Goal: Task Accomplishment & Management: Manage account settings

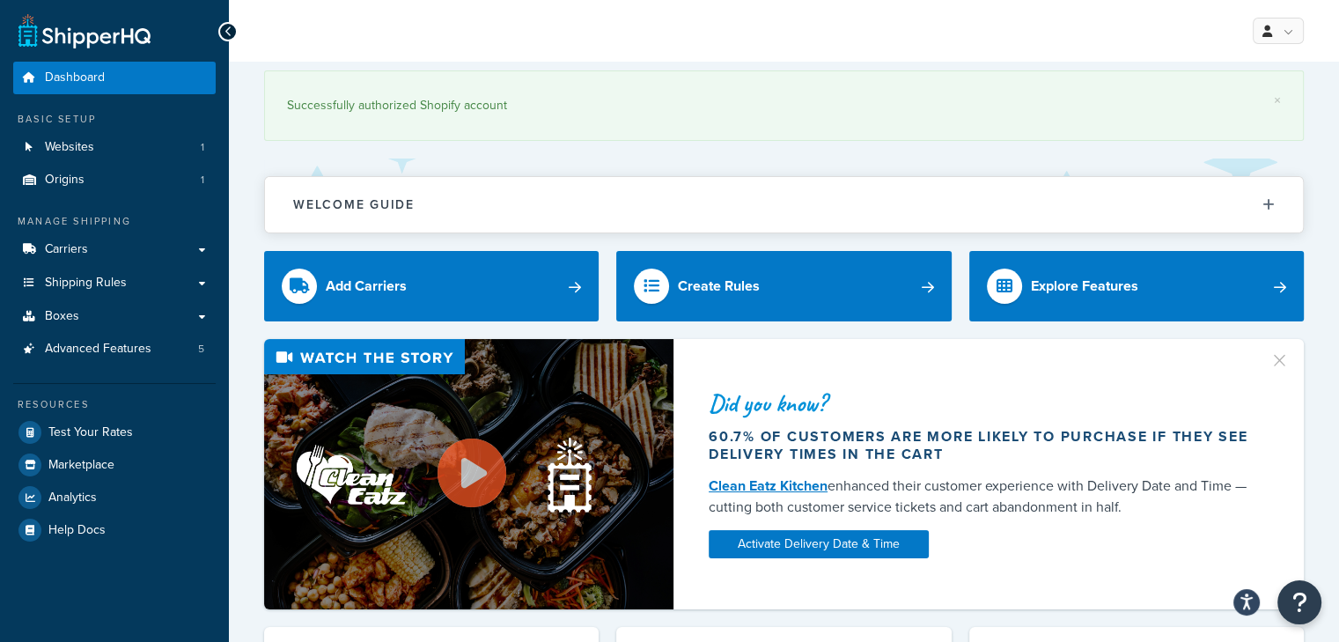
click at [632, 224] on button "Welcome Guide" at bounding box center [784, 204] width 1038 height 55
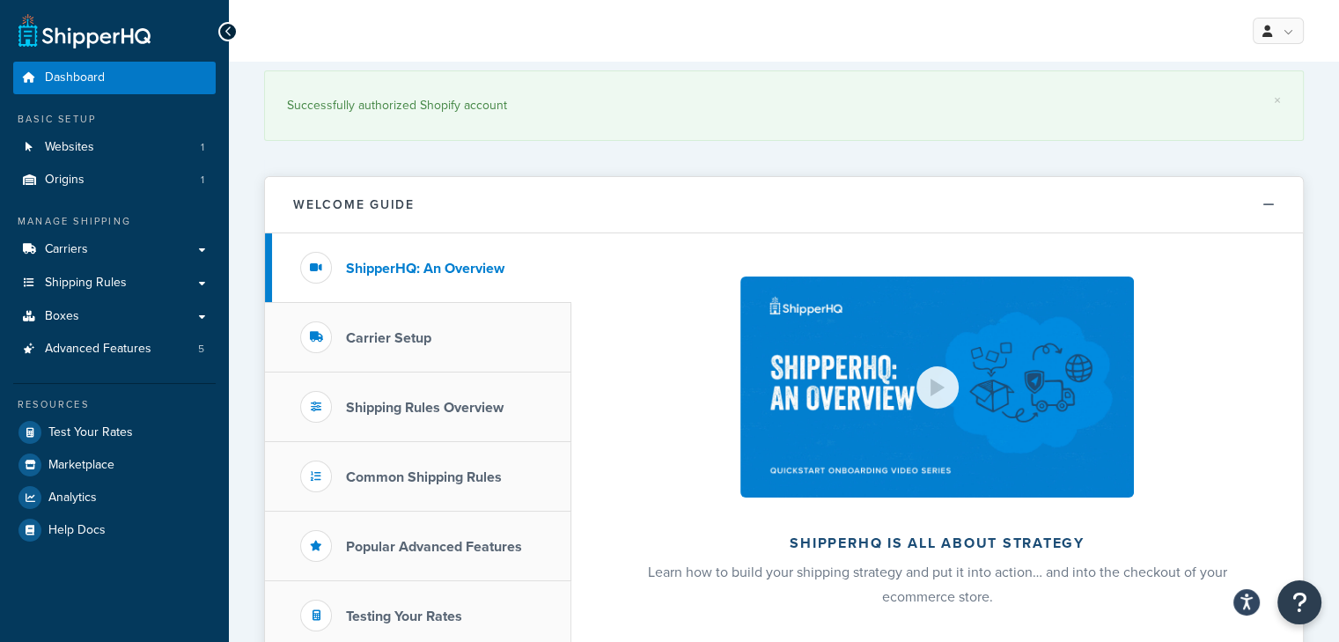
click at [632, 224] on button "Welcome Guide" at bounding box center [784, 205] width 1038 height 56
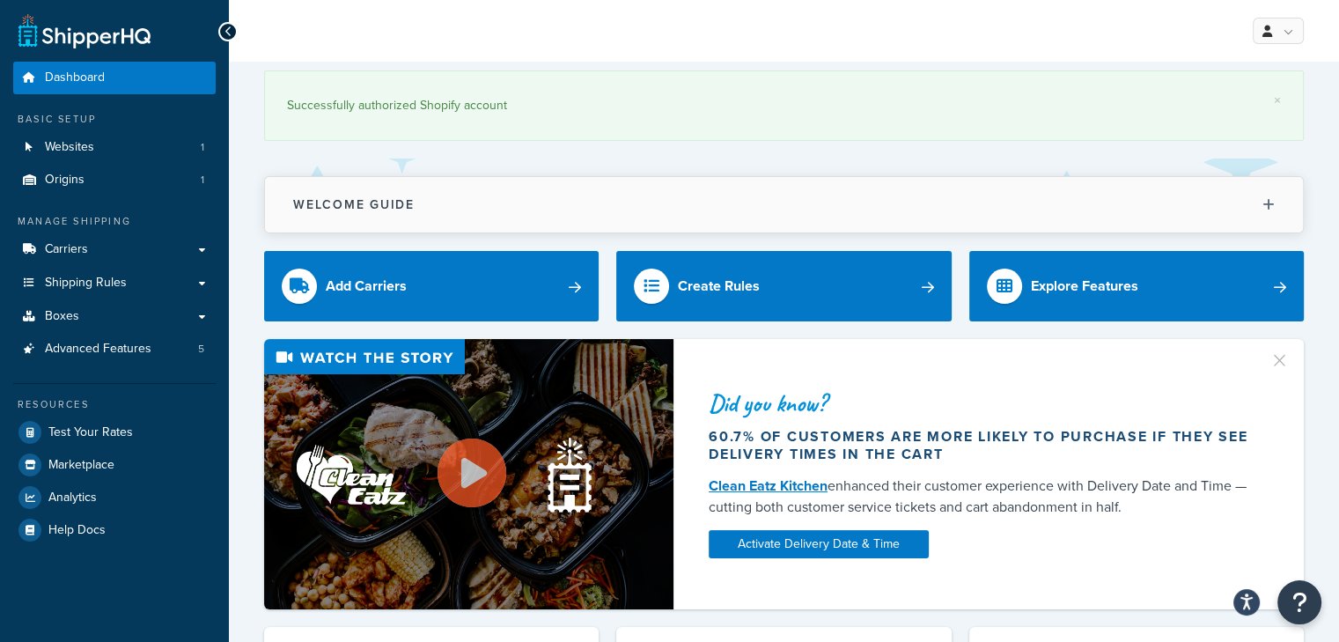
click at [648, 207] on button "Welcome Guide" at bounding box center [784, 204] width 1038 height 55
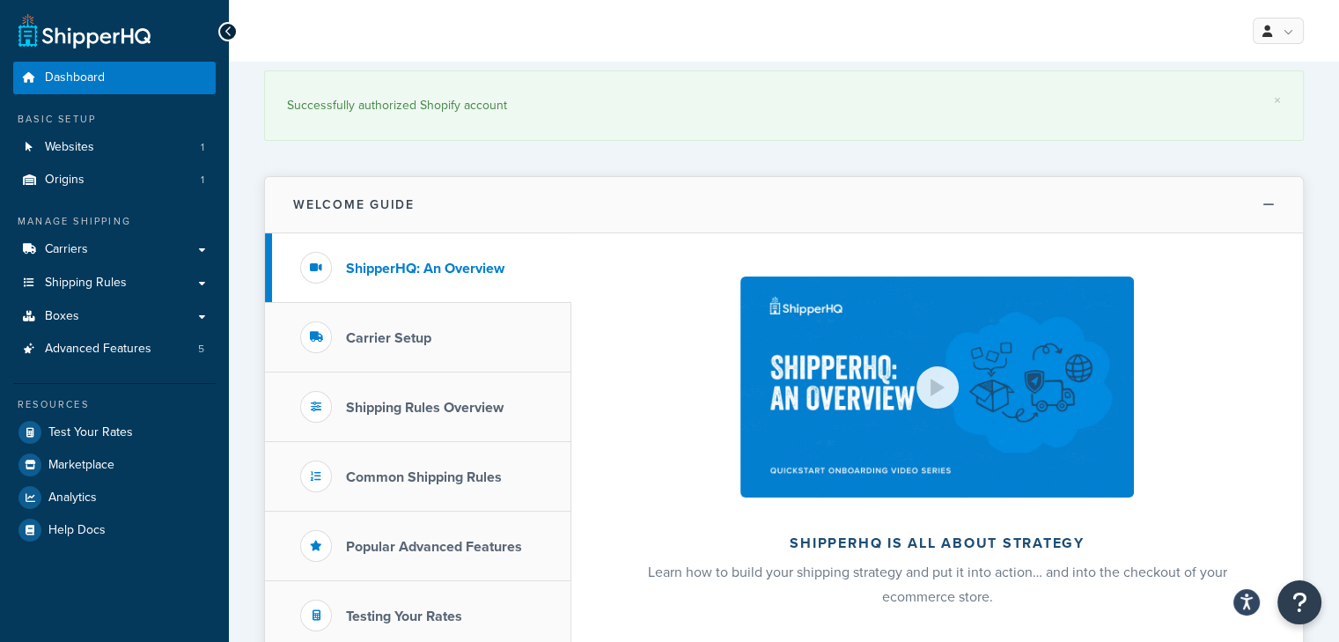
click at [648, 207] on button "Welcome Guide" at bounding box center [784, 205] width 1038 height 56
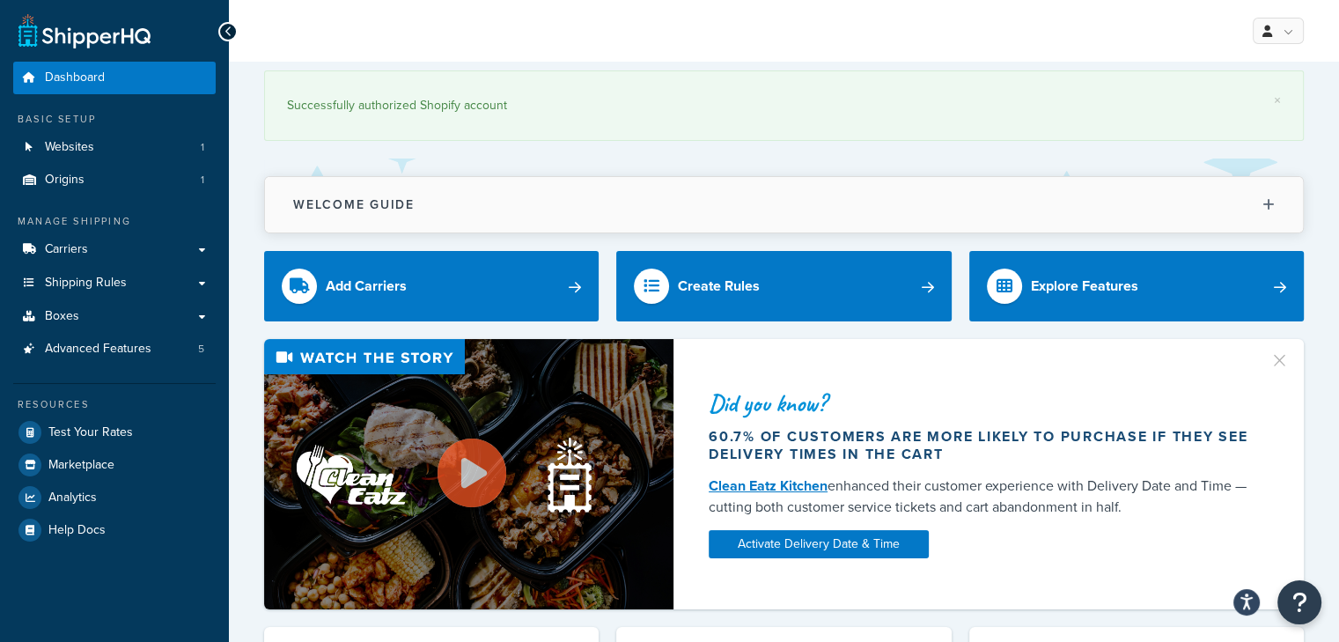
click at [657, 213] on button "Welcome Guide" at bounding box center [784, 204] width 1038 height 55
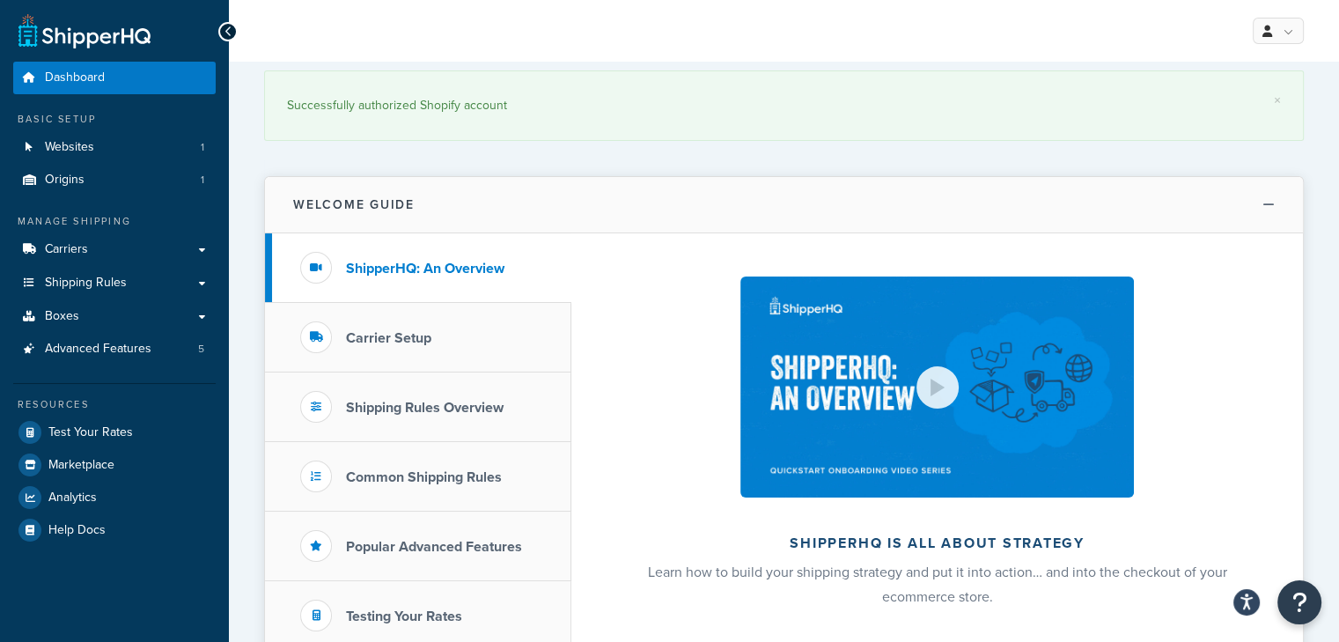
click at [657, 212] on button "Welcome Guide" at bounding box center [784, 205] width 1038 height 56
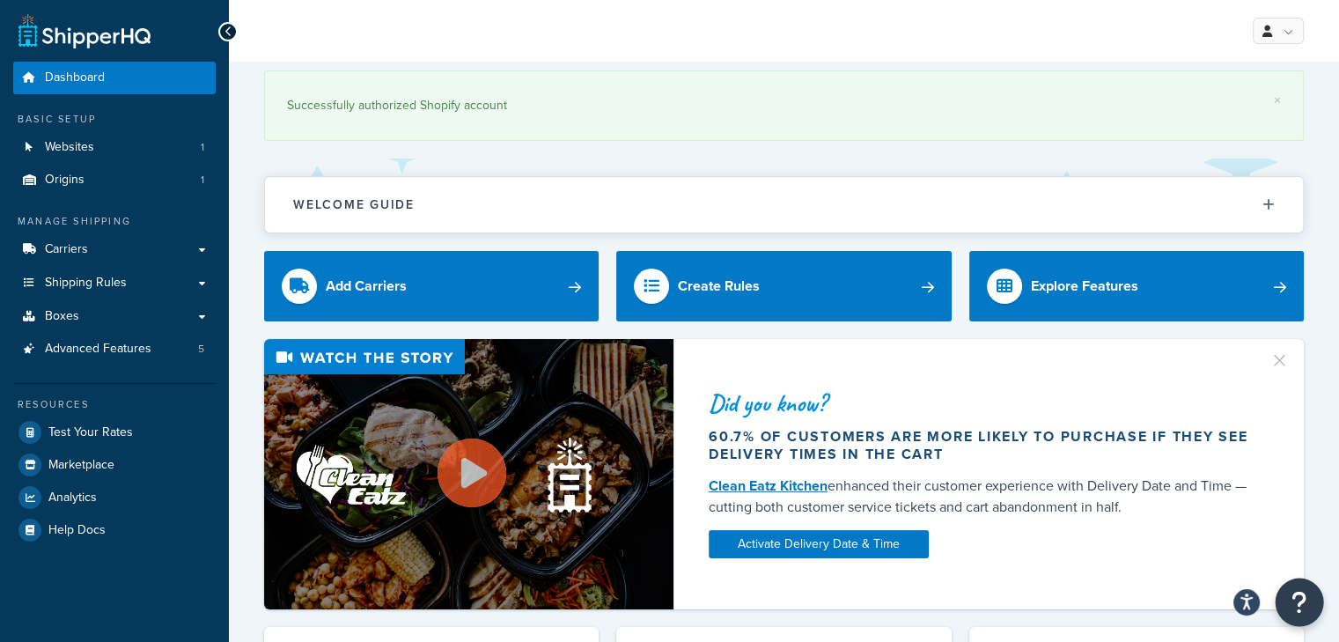
click at [1288, 605] on button "Open Resource Center" at bounding box center [1300, 602] width 48 height 48
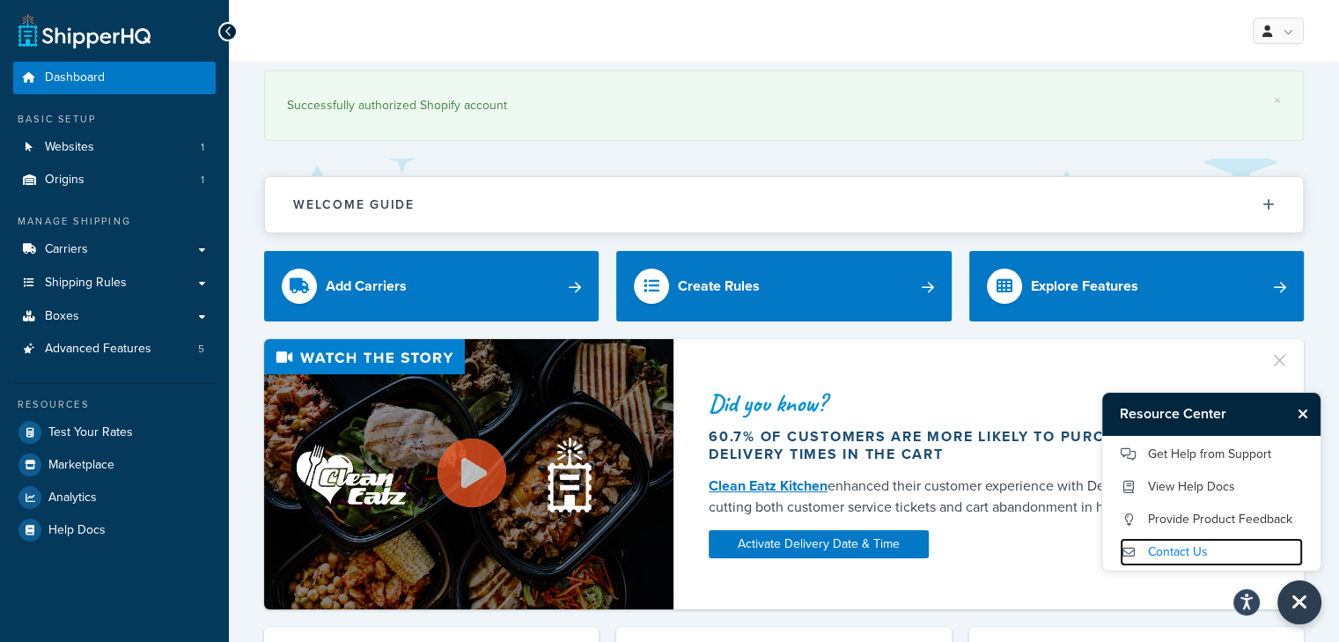
click at [1166, 560] on link "Contact Us" at bounding box center [1211, 552] width 183 height 28
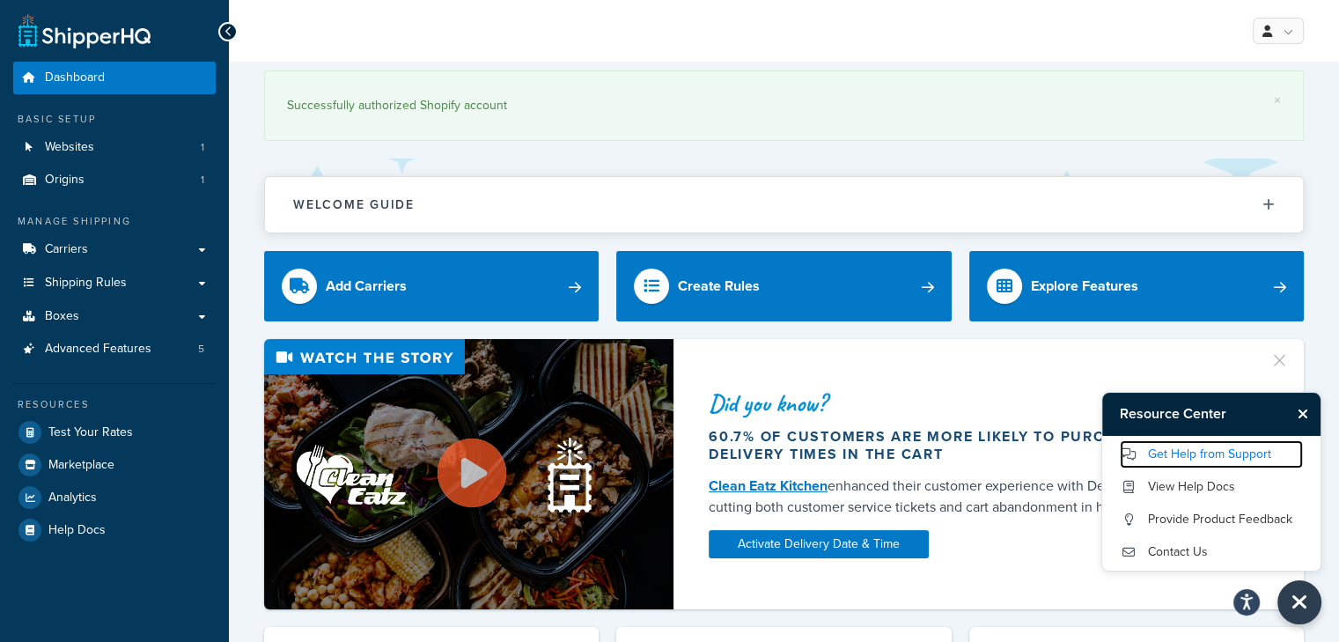
click at [1189, 446] on link "Get Help from Support" at bounding box center [1211, 454] width 183 height 28
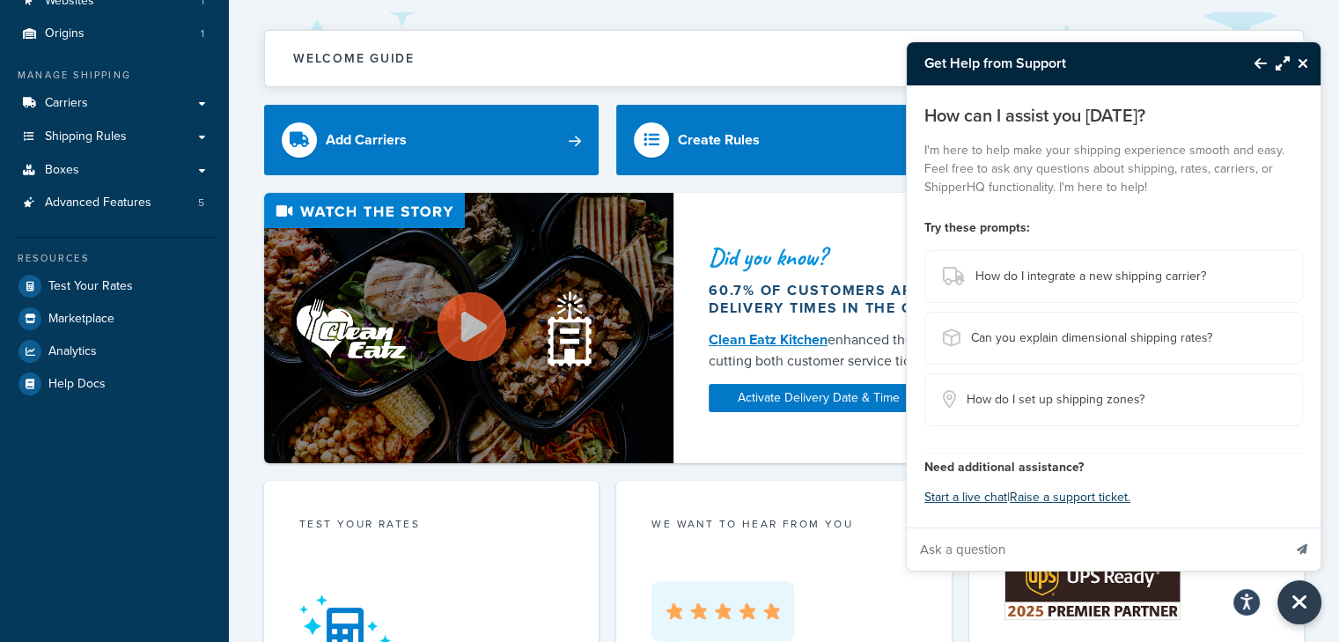
scroll to position [145, 0]
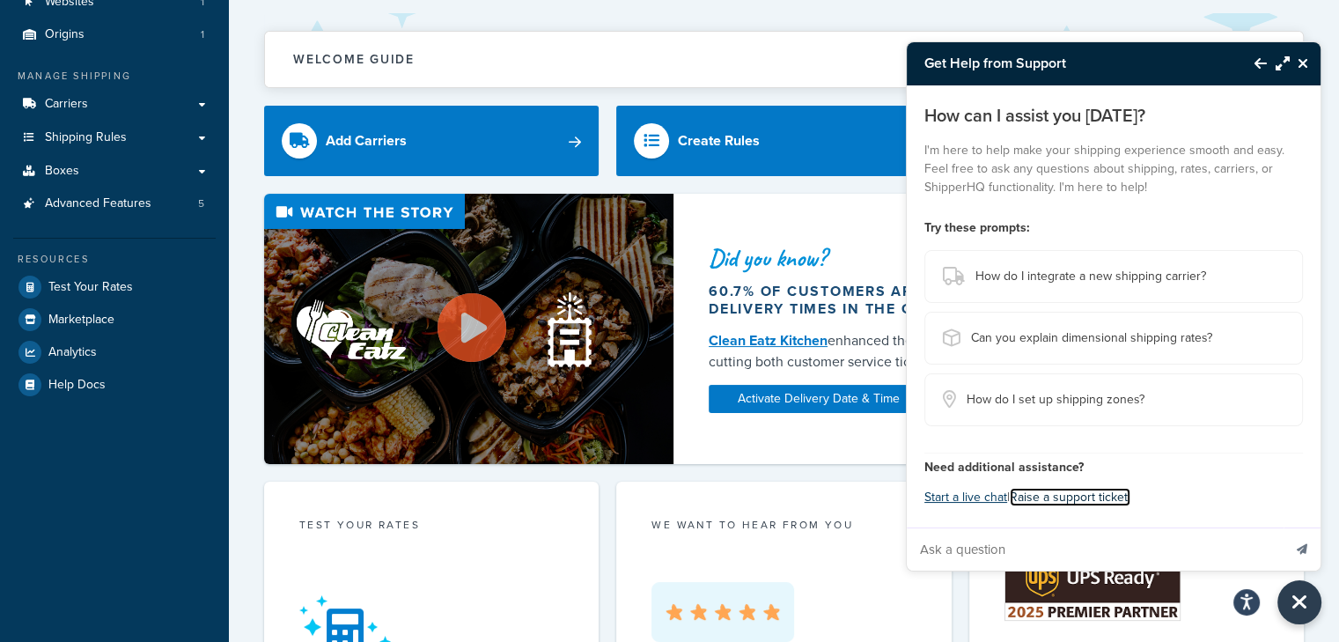
click at [1095, 495] on link "Raise a support ticket." at bounding box center [1070, 497] width 121 height 18
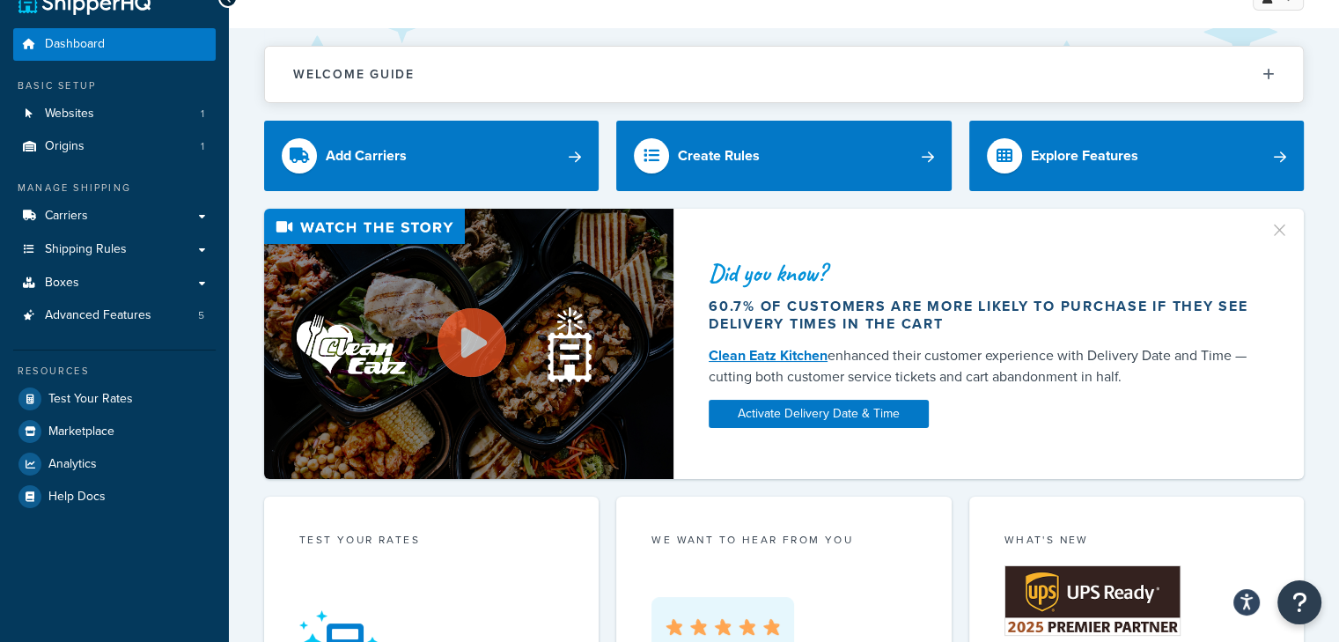
scroll to position [33, 0]
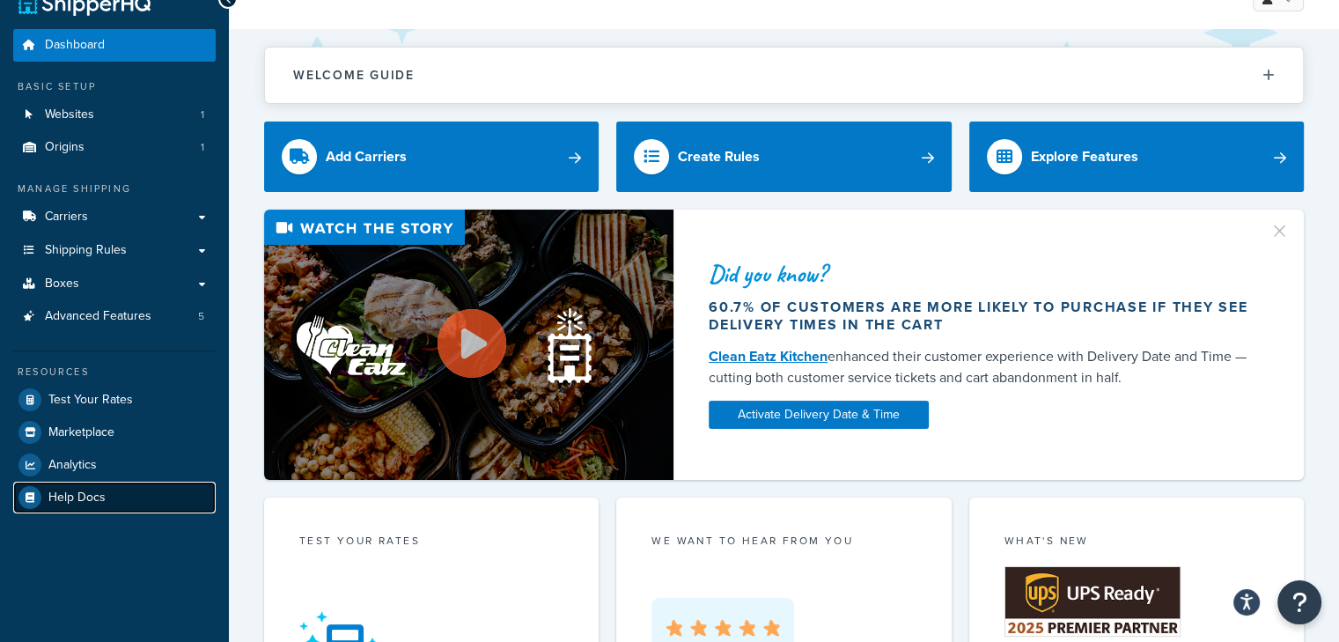
click at [97, 503] on span "Help Docs" at bounding box center [76, 497] width 57 height 15
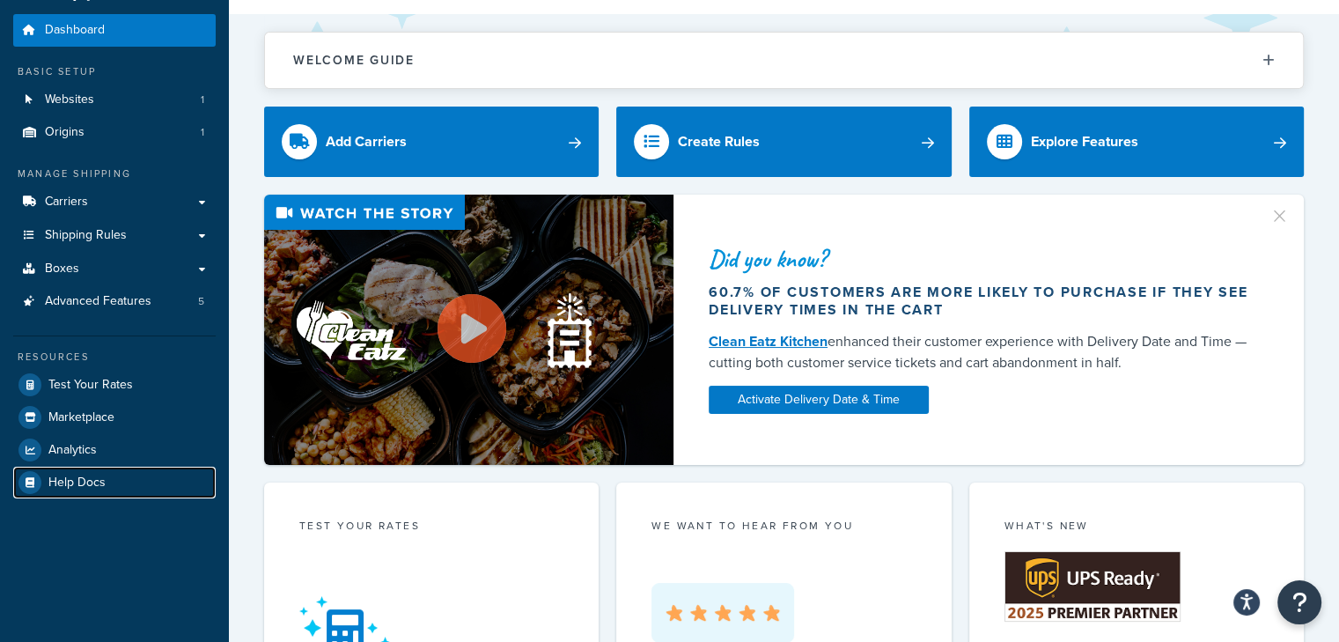
scroll to position [11, 0]
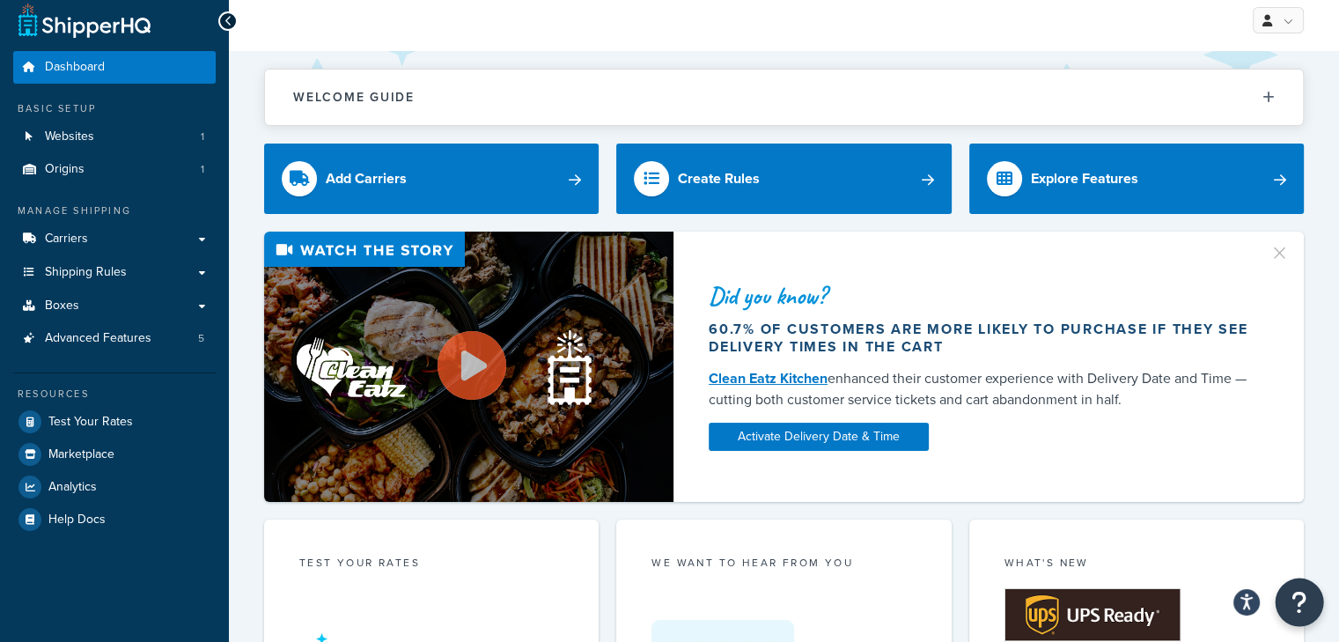
click at [1309, 615] on button "Open Resource Center" at bounding box center [1300, 602] width 48 height 48
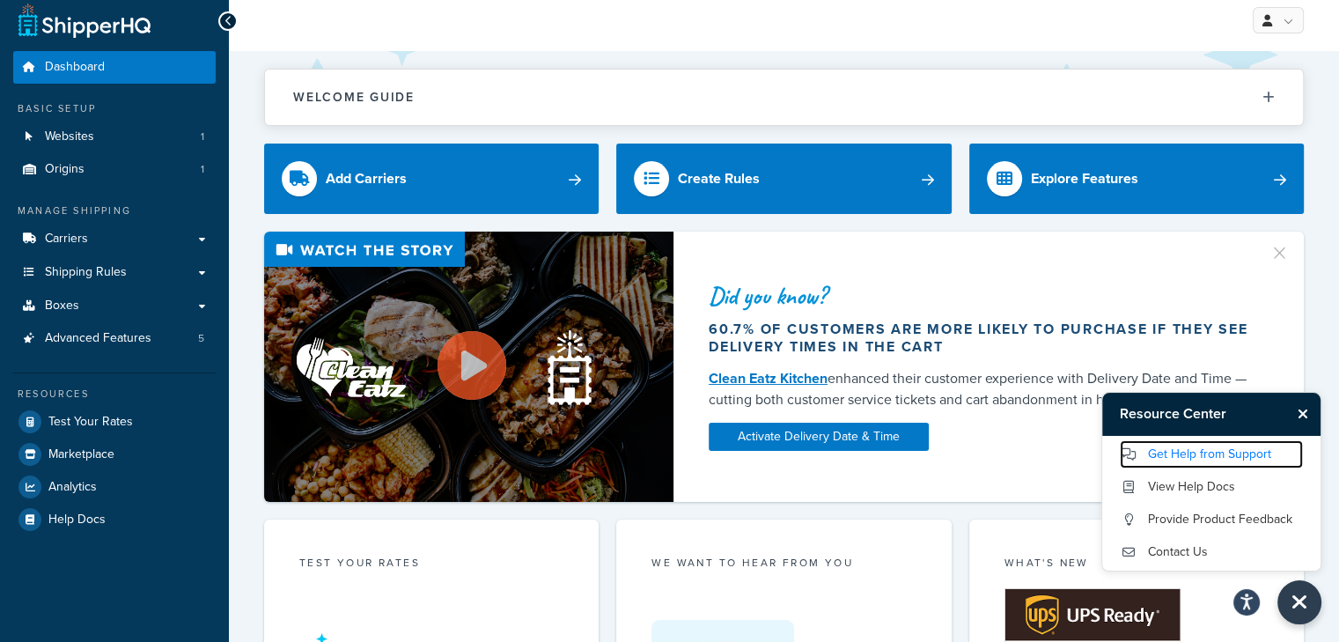
click at [1198, 459] on link "Get Help from Support" at bounding box center [1211, 454] width 183 height 28
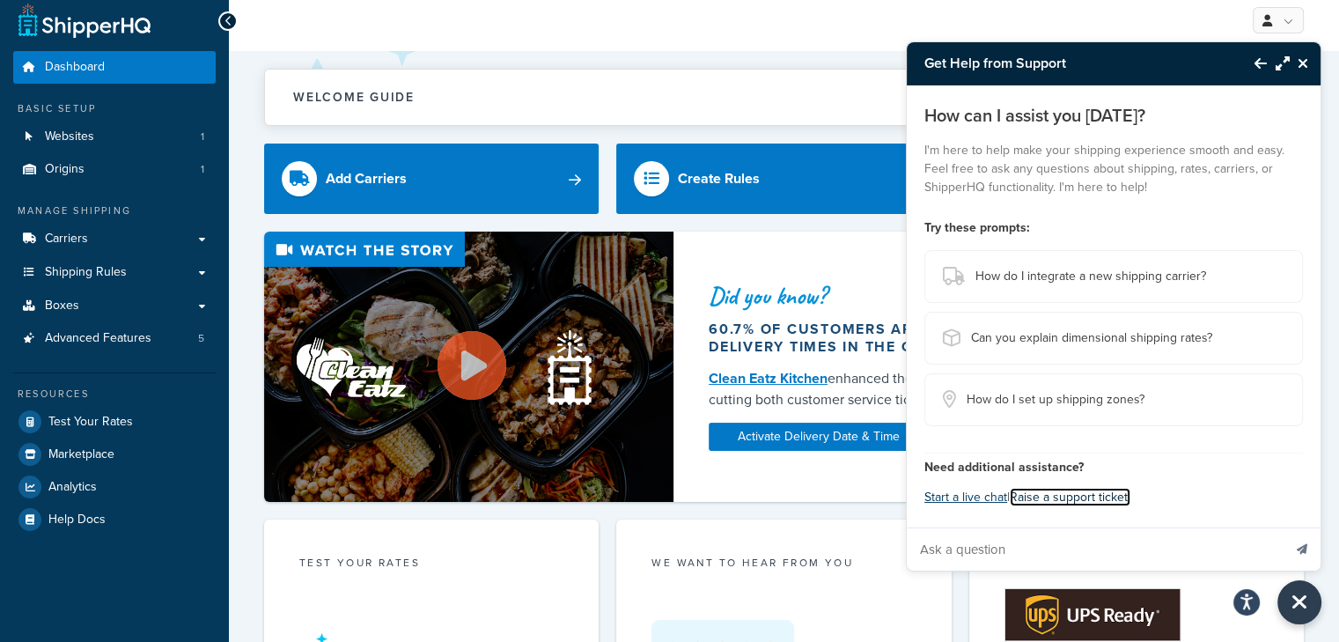
click at [1064, 498] on link "Raise a support ticket." at bounding box center [1070, 497] width 121 height 18
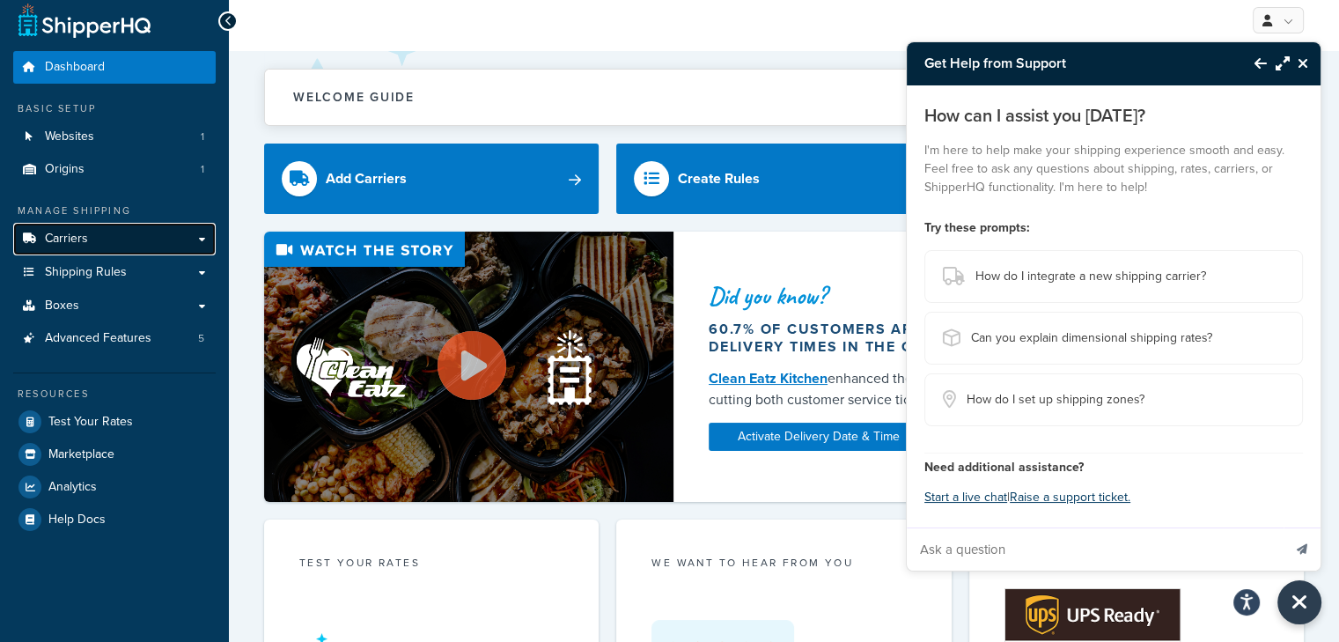
click at [140, 226] on link "Carriers" at bounding box center [114, 239] width 202 height 33
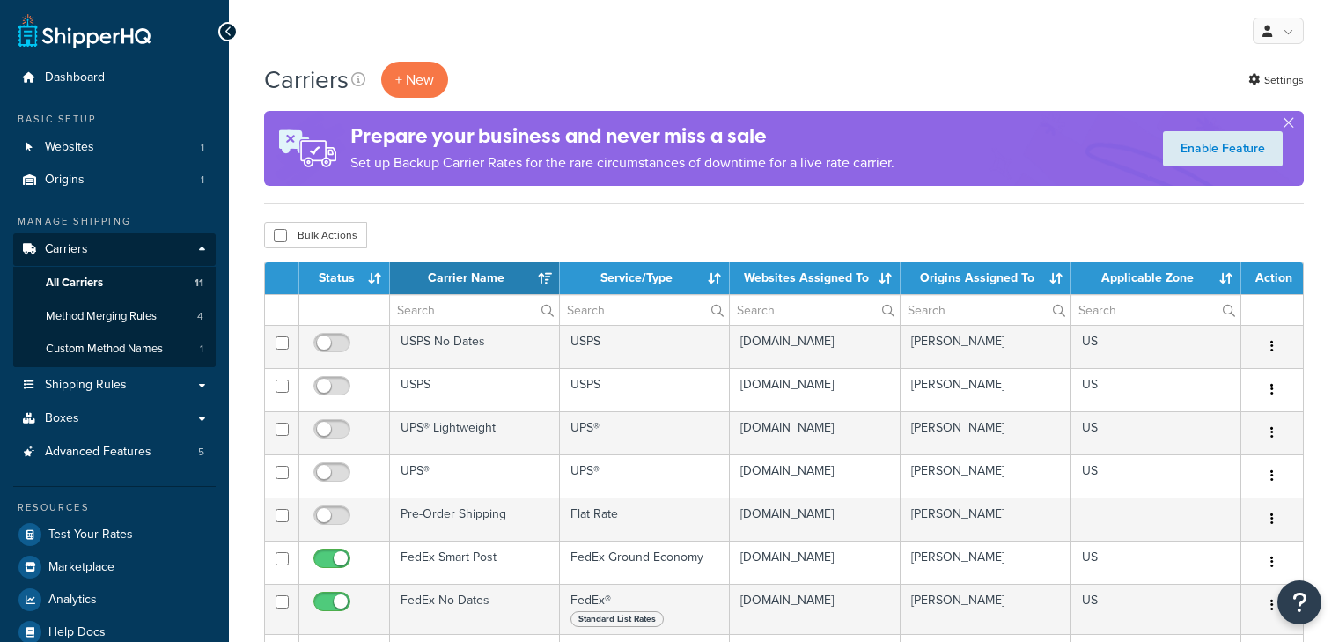
select select "15"
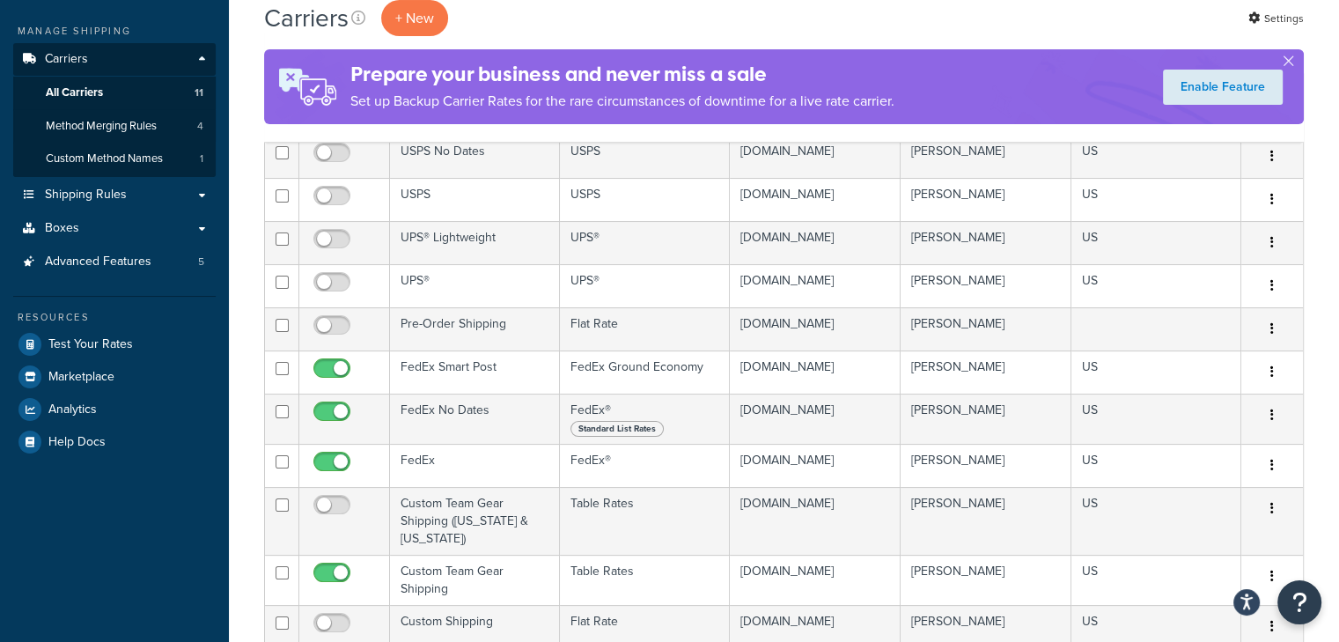
scroll to position [188, 0]
click at [108, 144] on link "Method Merging Rules 4" at bounding box center [114, 128] width 202 height 33
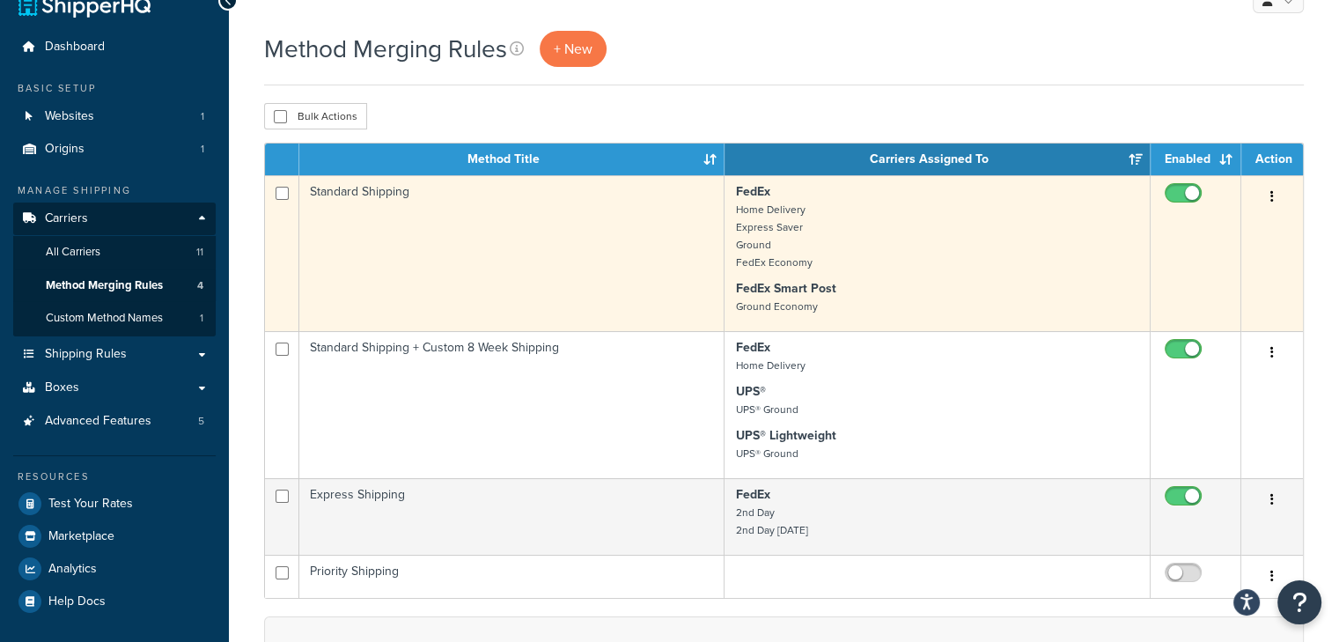
scroll to position [75, 0]
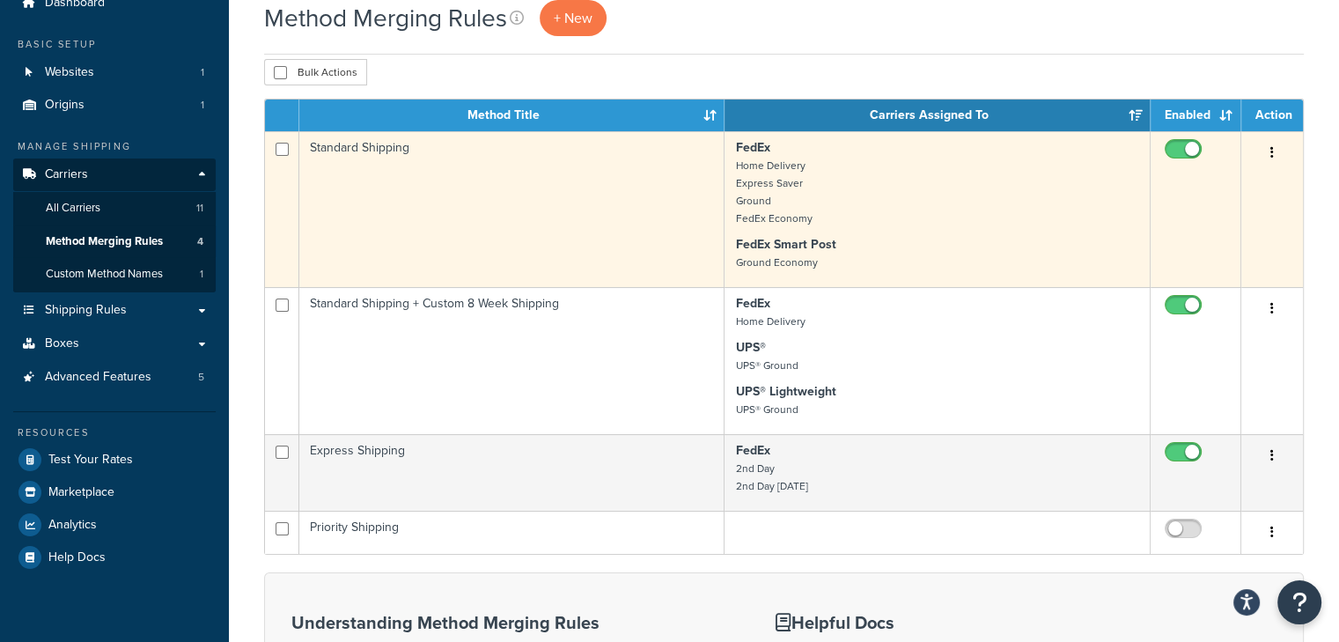
click at [1278, 144] on button "button" at bounding box center [1272, 153] width 25 height 28
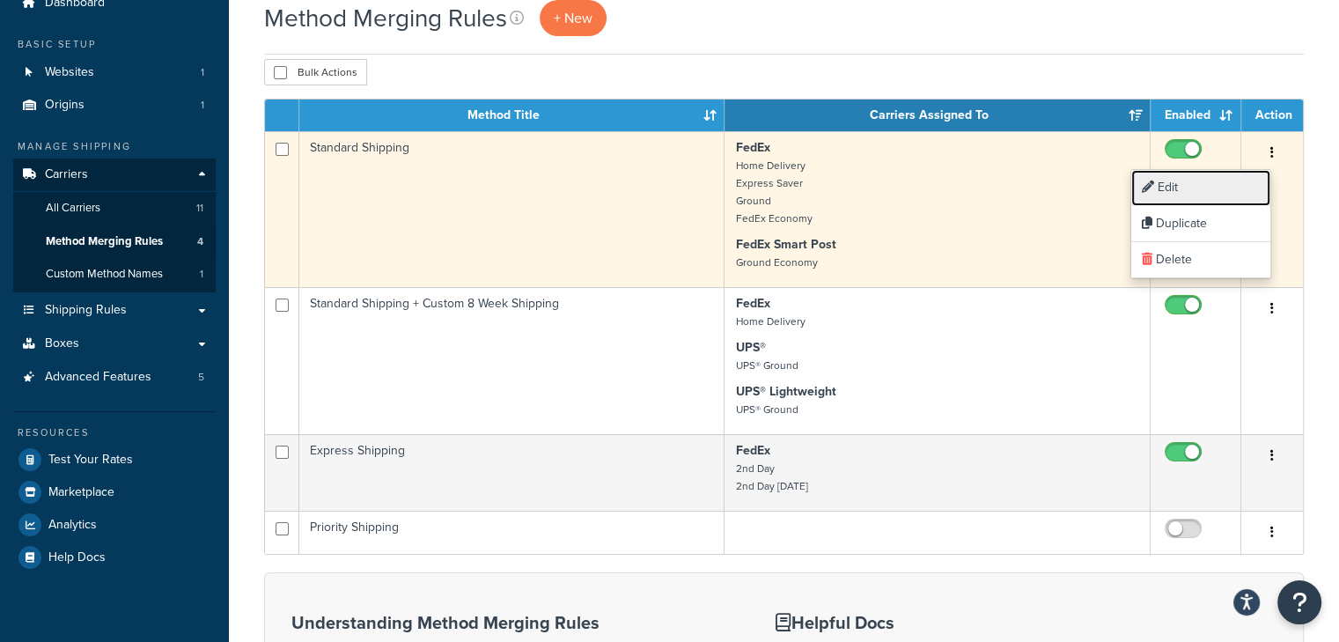
click at [1214, 188] on link "Edit" at bounding box center [1200, 188] width 139 height 36
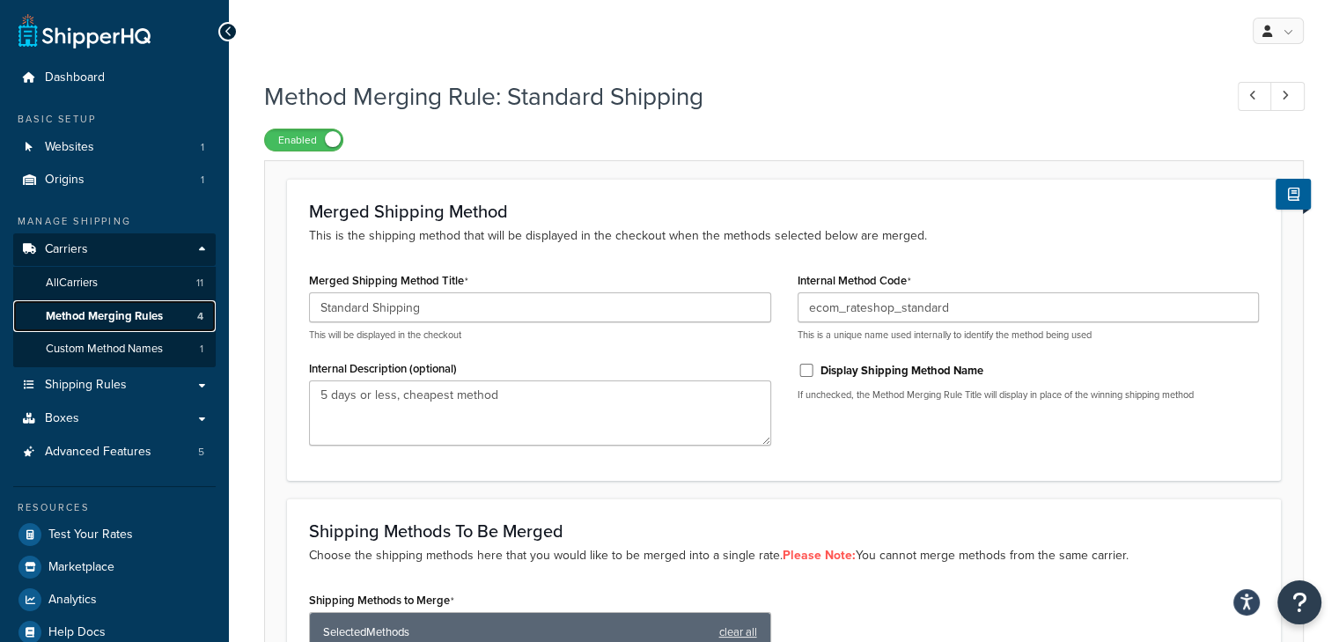
click at [132, 311] on span "Method Merging Rules" at bounding box center [104, 316] width 117 height 15
click at [151, 283] on link "All Carriers 11" at bounding box center [114, 283] width 202 height 33
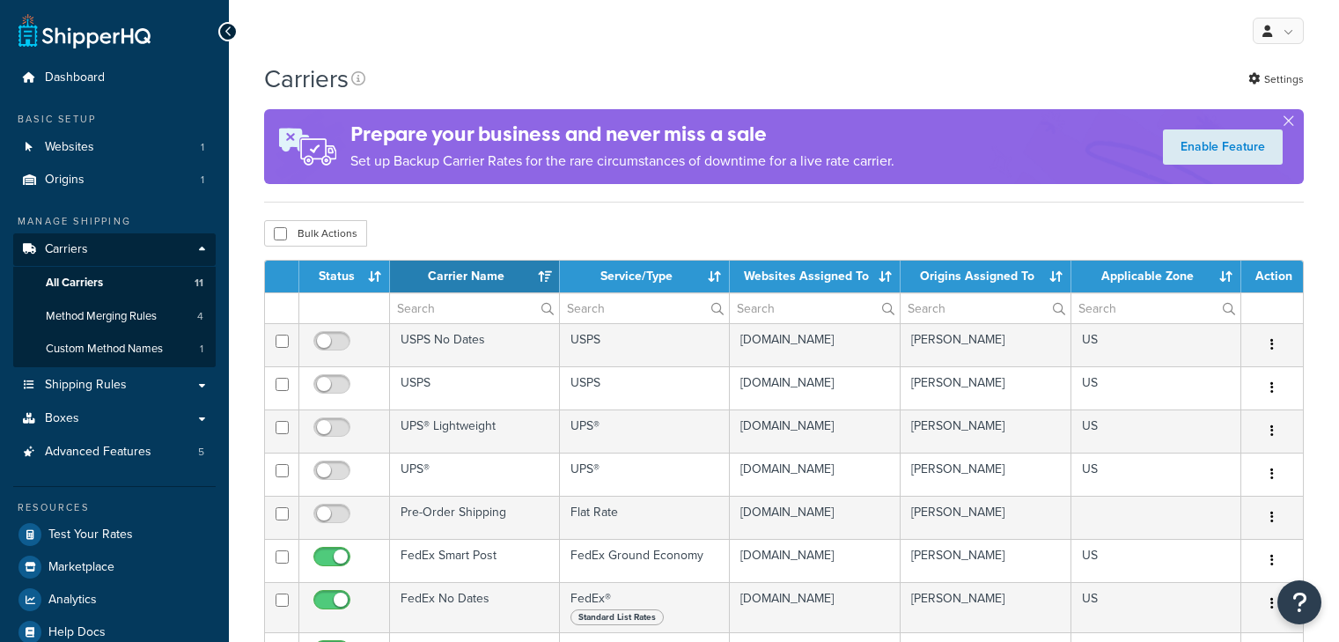
select select "15"
click at [194, 400] on div "Manage Shipping Carriers Carriers All Carriers 11 Method Merging Rules 4 Custom…" at bounding box center [114, 341] width 202 height 254
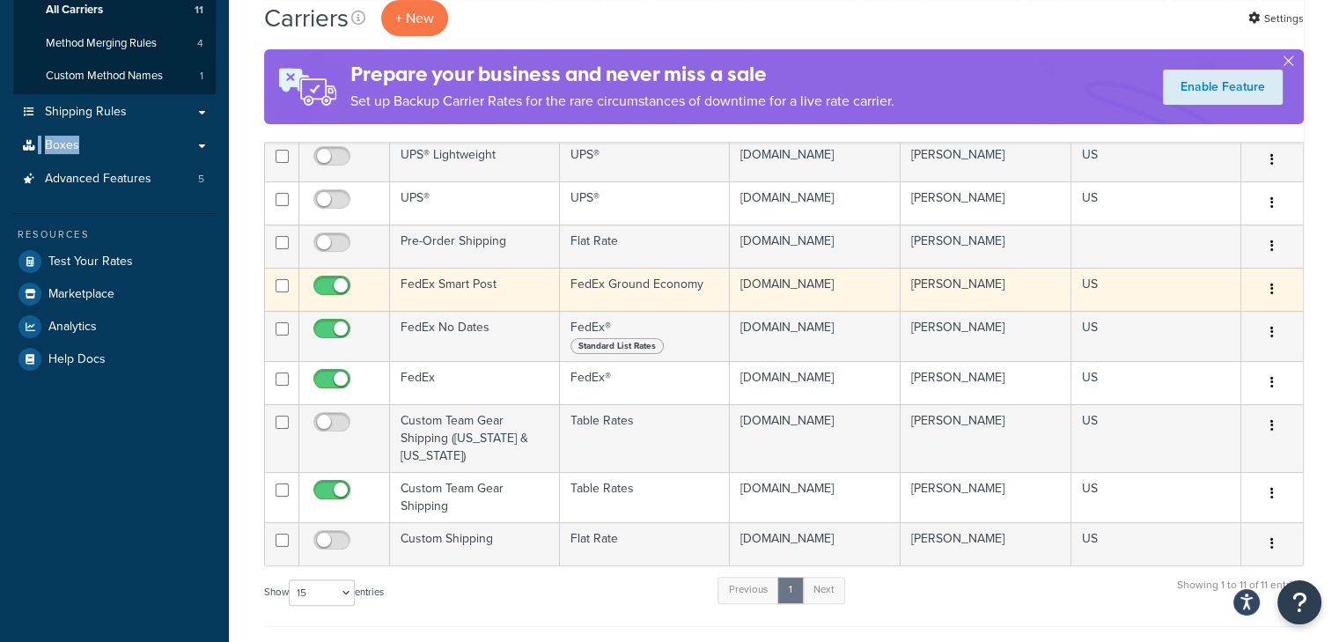
scroll to position [279, 0]
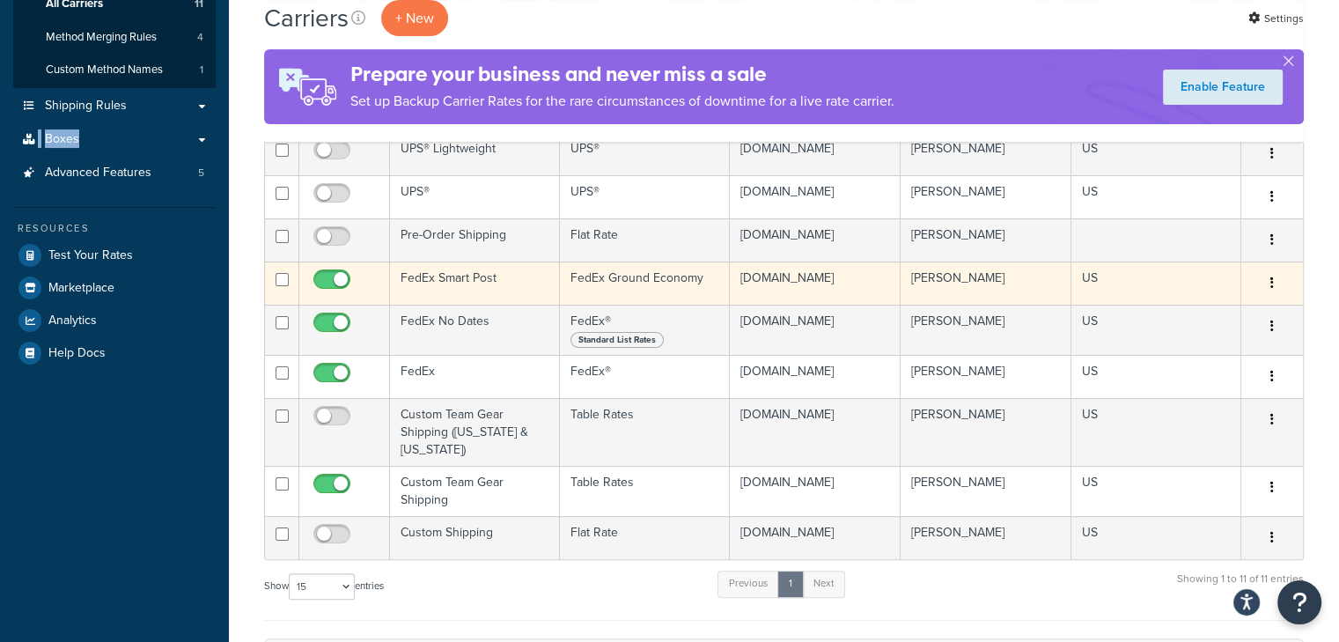
click at [1275, 290] on button "button" at bounding box center [1272, 283] width 25 height 28
click at [1211, 316] on link "Edit" at bounding box center [1200, 317] width 139 height 36
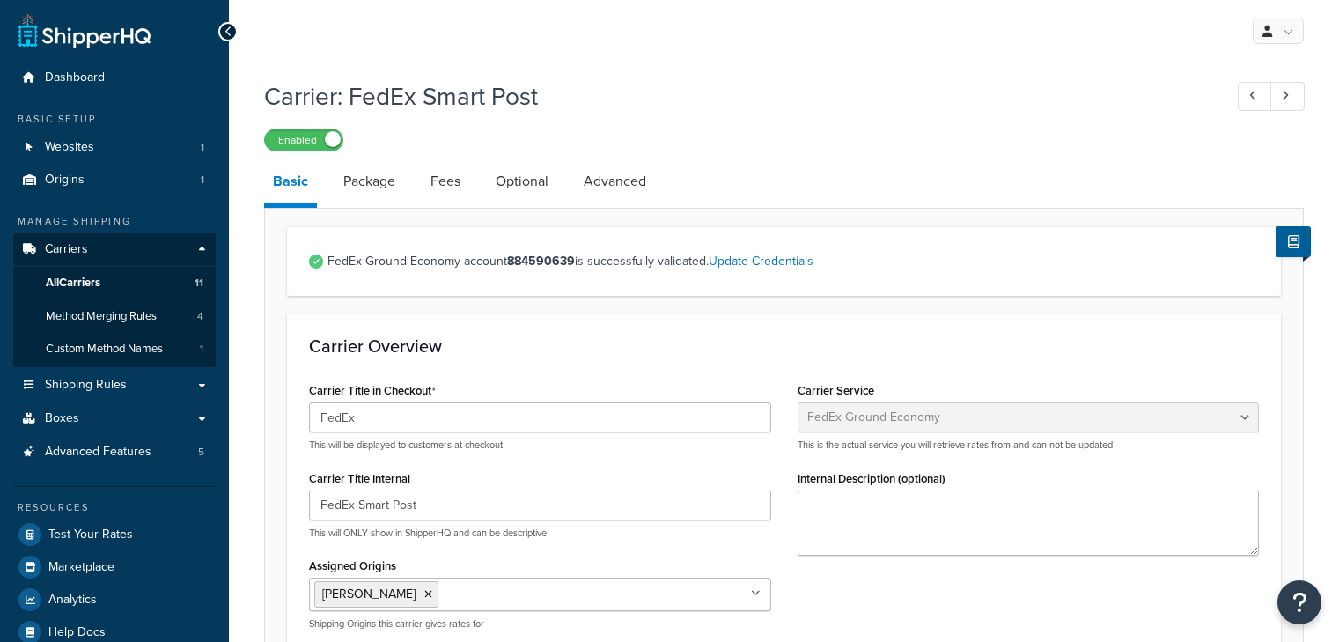
select select "smartPost"
select select "REGULAR_PICKUP"
select select "YOUR_PACKAGING"
click at [622, 182] on link "Advanced" at bounding box center [615, 181] width 80 height 42
select select "false"
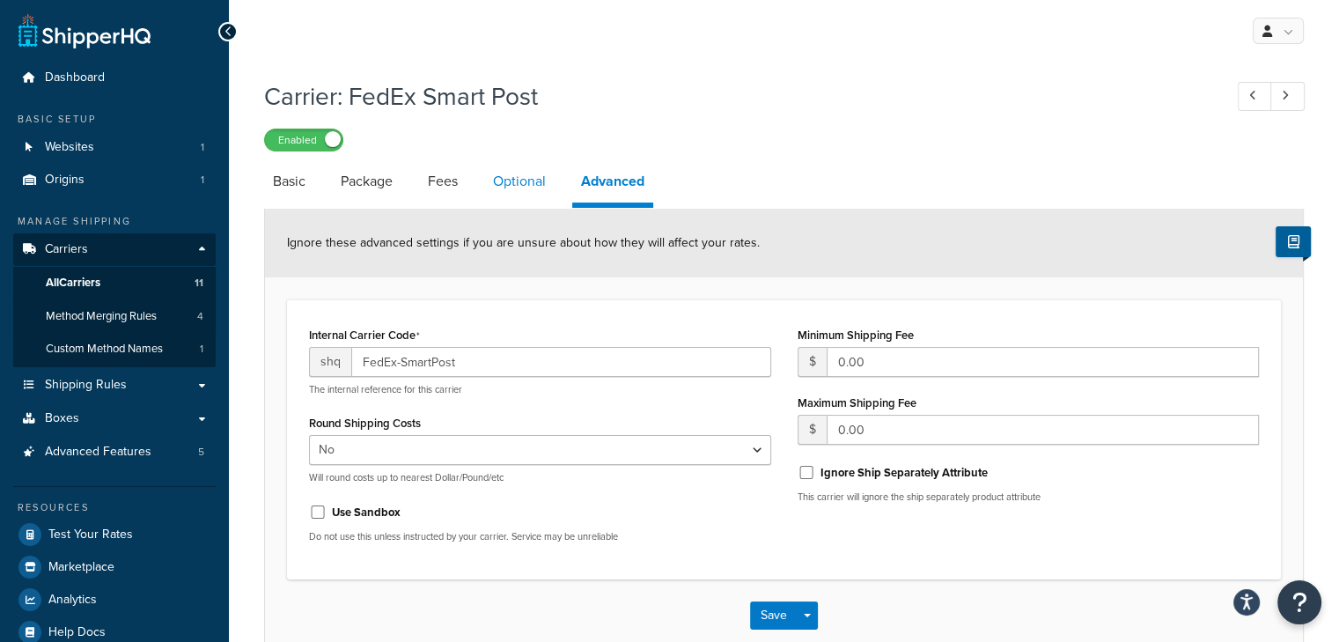
click at [540, 170] on link "Optional" at bounding box center [519, 181] width 70 height 42
select select "business"
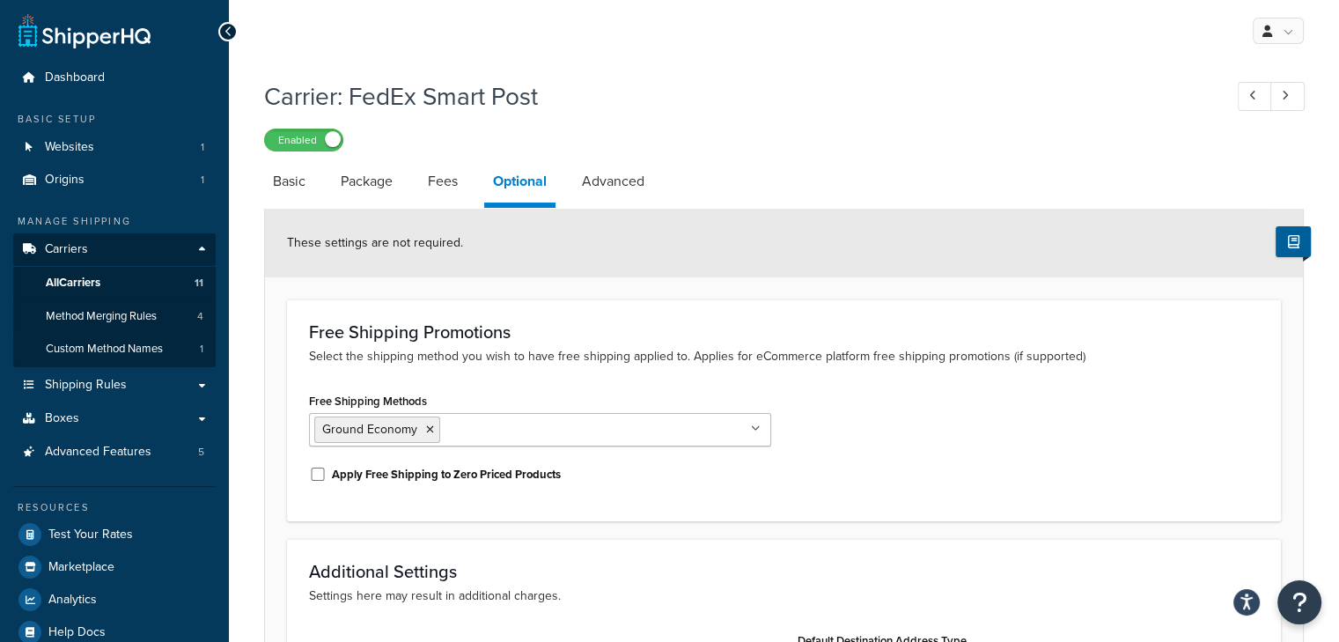
click at [419, 186] on li "Package" at bounding box center [375, 181] width 87 height 42
click at [453, 174] on link "Fees" at bounding box center [443, 181] width 48 height 42
